Goal: Information Seeking & Learning: Compare options

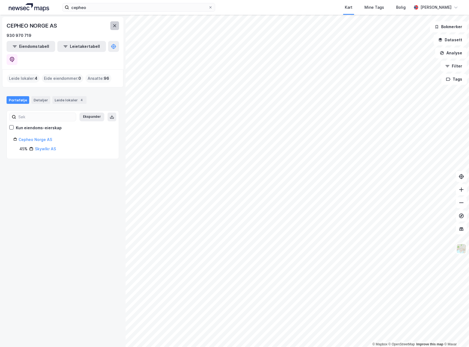
click at [117, 29] on button at bounding box center [114, 25] width 9 height 9
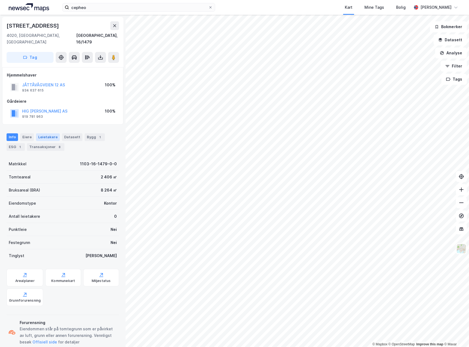
click at [52, 133] on div "Leietakere" at bounding box center [48, 137] width 24 height 8
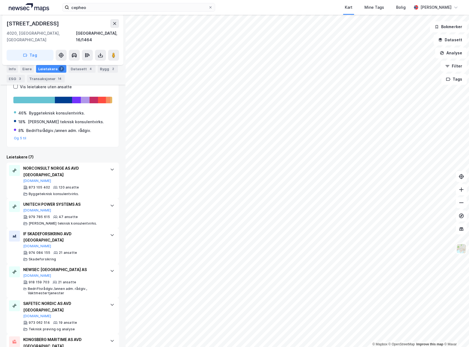
scroll to position [177, 0]
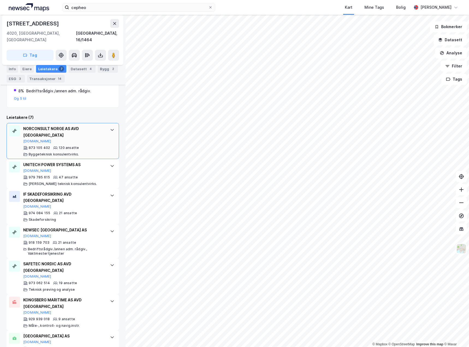
click at [102, 130] on div "NORCONSULT NORGE AS AVD STAVANGER [DOMAIN_NAME] 873 105 402 120 ansatte Byggete…" at bounding box center [63, 141] width 112 height 36
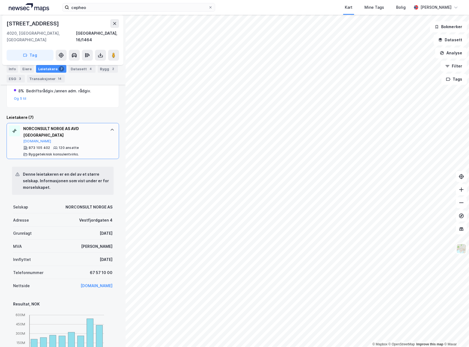
click at [102, 130] on div "NORCONSULT NORGE AS AVD STAVANGER [DOMAIN_NAME] 873 105 402 120 ansatte Byggete…" at bounding box center [63, 141] width 112 height 36
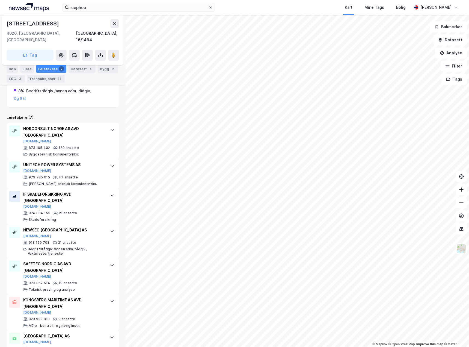
scroll to position [0, 0]
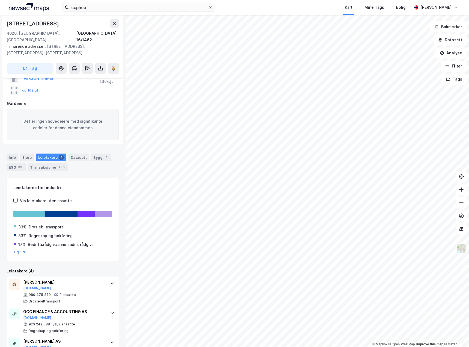
scroll to position [41, 0]
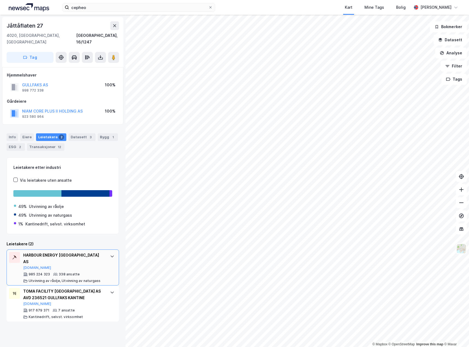
click at [111, 252] on div at bounding box center [112, 256] width 9 height 9
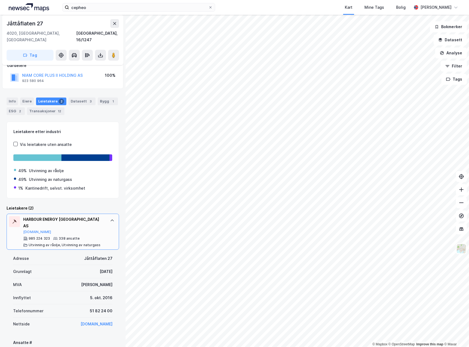
scroll to position [27, 0]
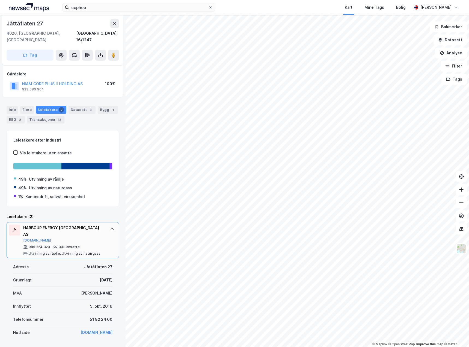
click at [110, 226] on icon at bounding box center [112, 228] width 4 height 4
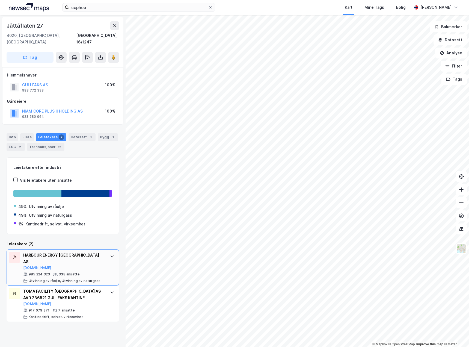
scroll to position [0, 0]
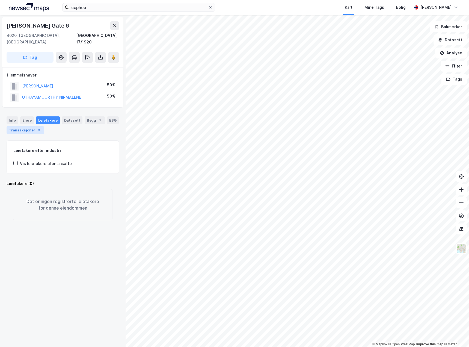
click at [30, 126] on div "Transaksjoner 3" at bounding box center [25, 130] width 37 height 8
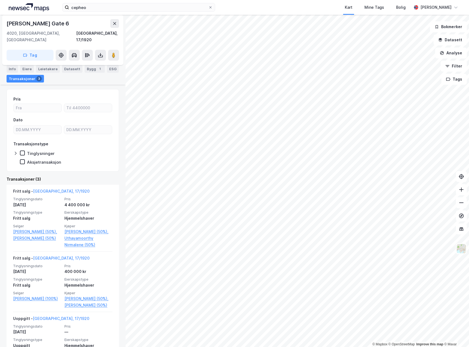
scroll to position [82, 0]
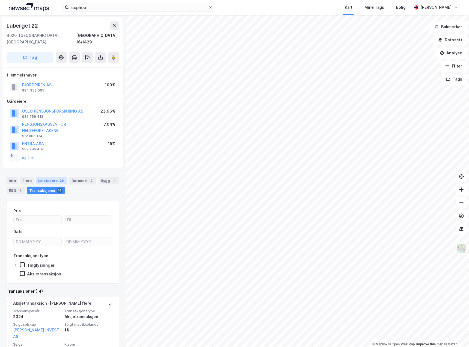
click at [61, 178] on div "26" at bounding box center [62, 180] width 6 height 5
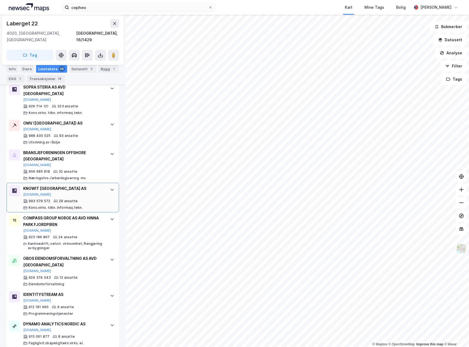
scroll to position [191, 0]
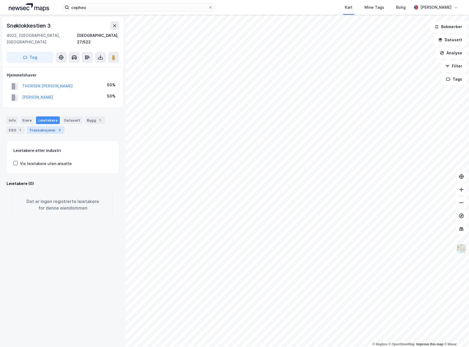
click at [48, 126] on div "Transaksjoner 3" at bounding box center [45, 130] width 37 height 8
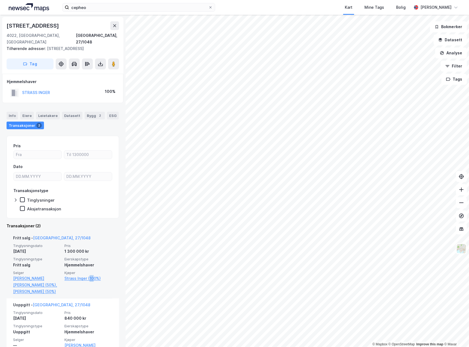
drag, startPoint x: 86, startPoint y: 290, endPoint x: 91, endPoint y: 288, distance: 4.6
click at [91, 288] on div "Kjøper Strass Inger (100%)" at bounding box center [88, 282] width 48 height 24
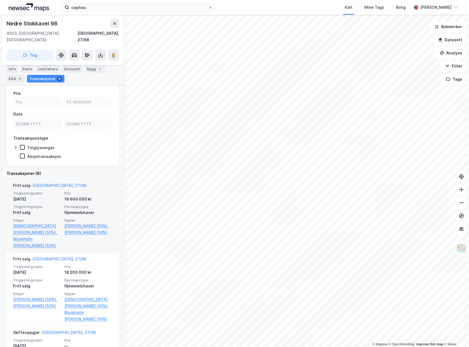
scroll to position [55, 0]
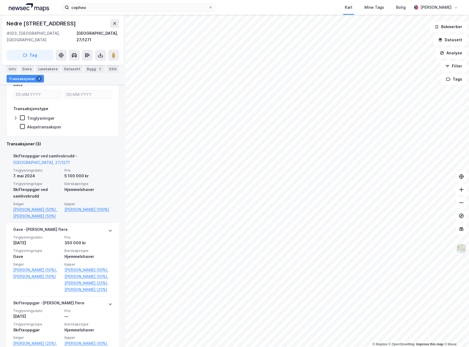
scroll to position [82, 0]
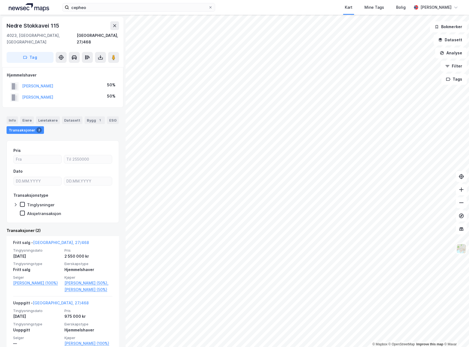
click at [236, 346] on html "cepheo Kart Mine Tags Bolig [PERSON_NAME] © Mapbox © OpenStreetMap Improve this…" at bounding box center [234, 173] width 469 height 347
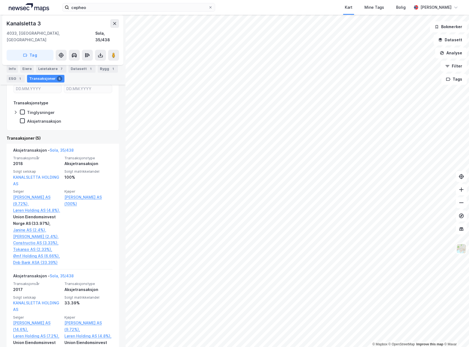
scroll to position [27, 0]
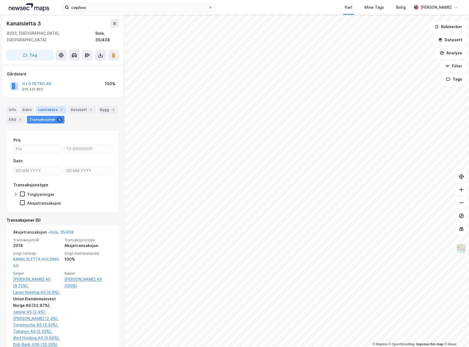
click at [55, 106] on div "Leietakere 7" at bounding box center [51, 110] width 30 height 8
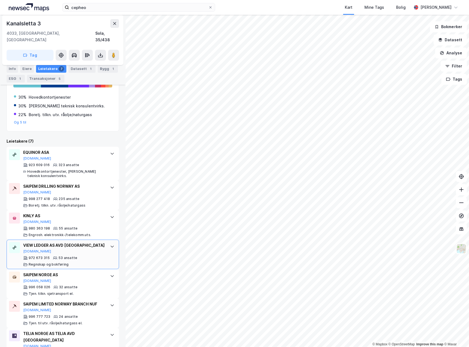
scroll to position [120, 0]
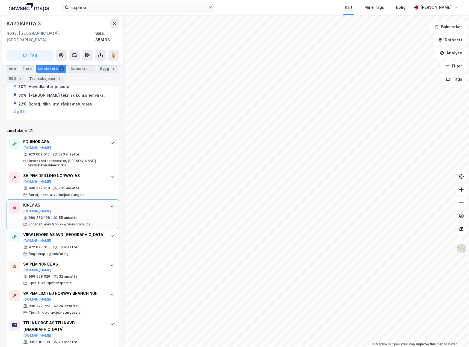
click at [110, 204] on icon at bounding box center [112, 206] width 4 height 4
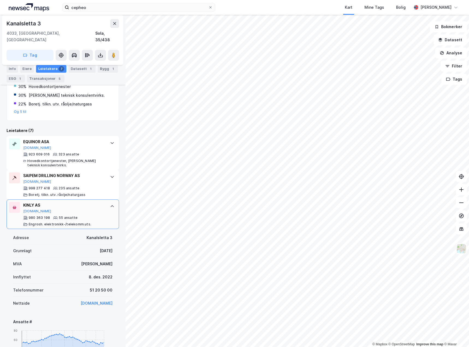
click at [110, 204] on icon at bounding box center [112, 206] width 4 height 4
